Goal: Information Seeking & Learning: Check status

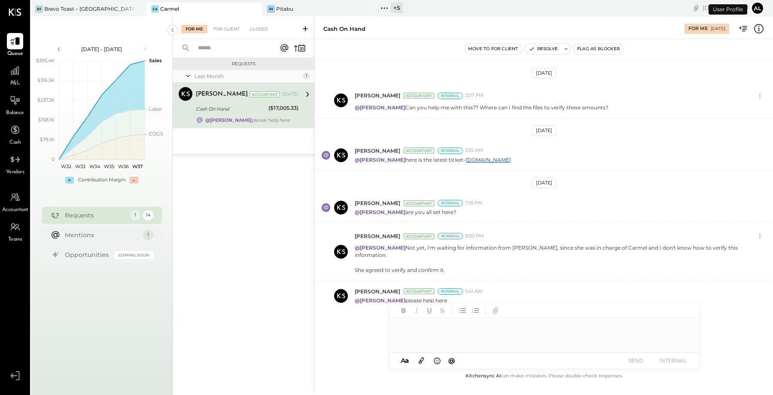
scroll to position [241, 0]
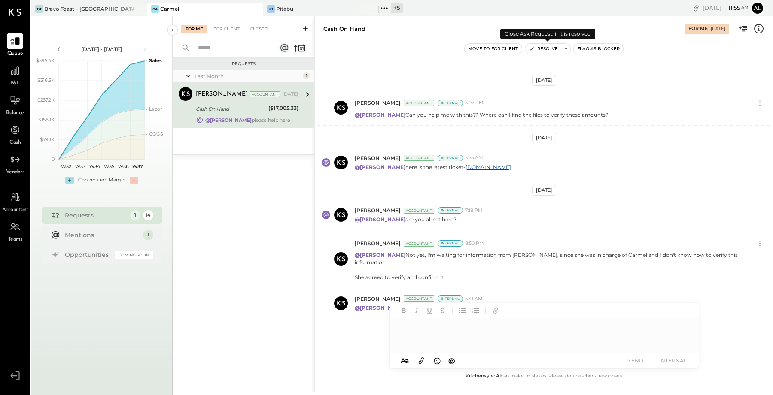
click at [535, 47] on button "Resolve" at bounding box center [543, 49] width 36 height 10
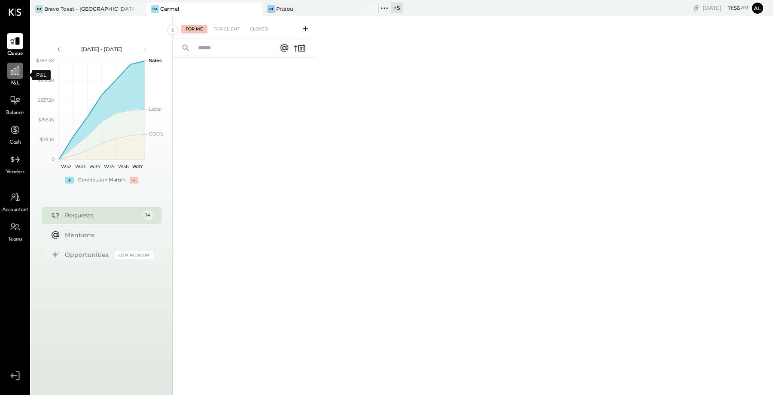
click at [16, 72] on icon at bounding box center [14, 70] width 11 height 11
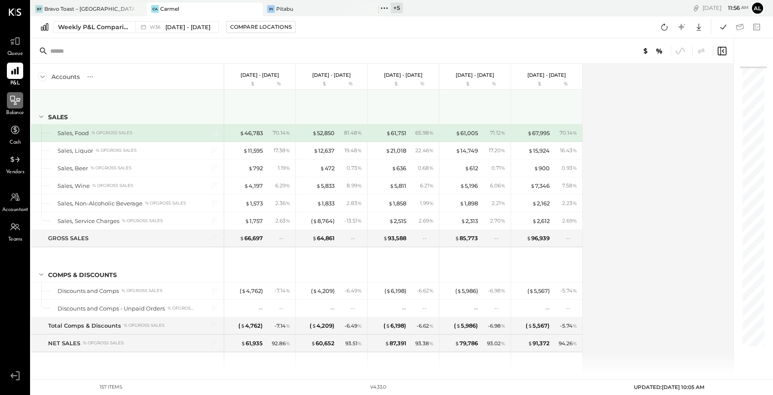
click at [20, 106] on div at bounding box center [15, 100] width 16 height 16
